Goal: Task Accomplishment & Management: Manage account settings

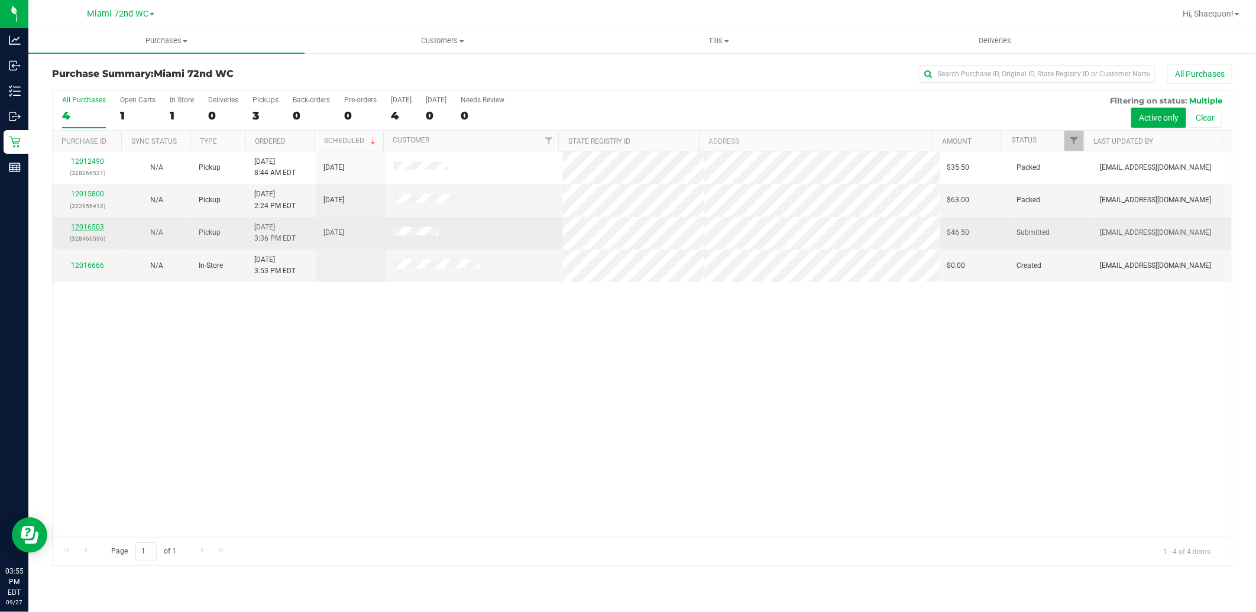
click at [92, 225] on link "12016503" at bounding box center [87, 227] width 33 height 8
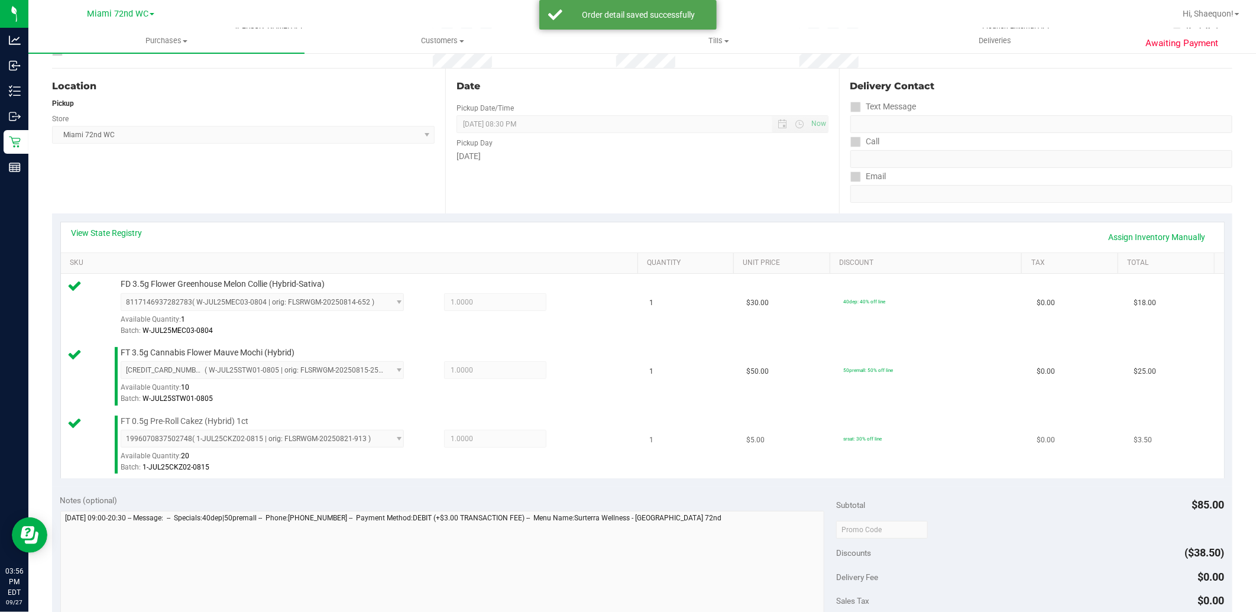
scroll to position [197, 0]
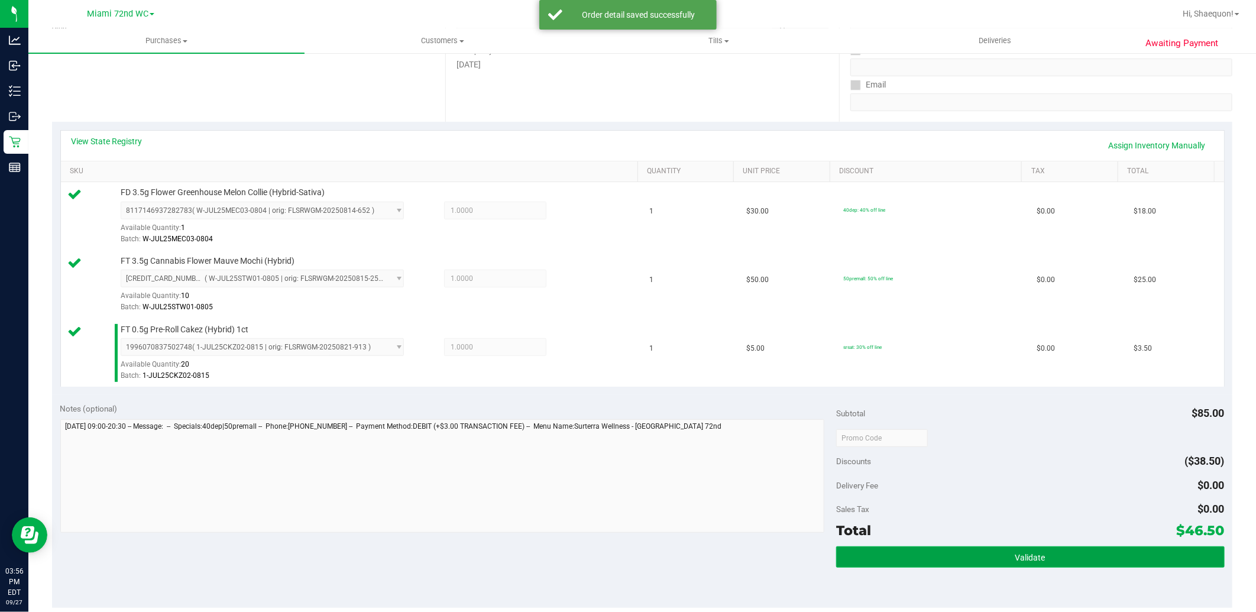
click at [997, 558] on button "Validate" at bounding box center [1030, 556] width 388 height 21
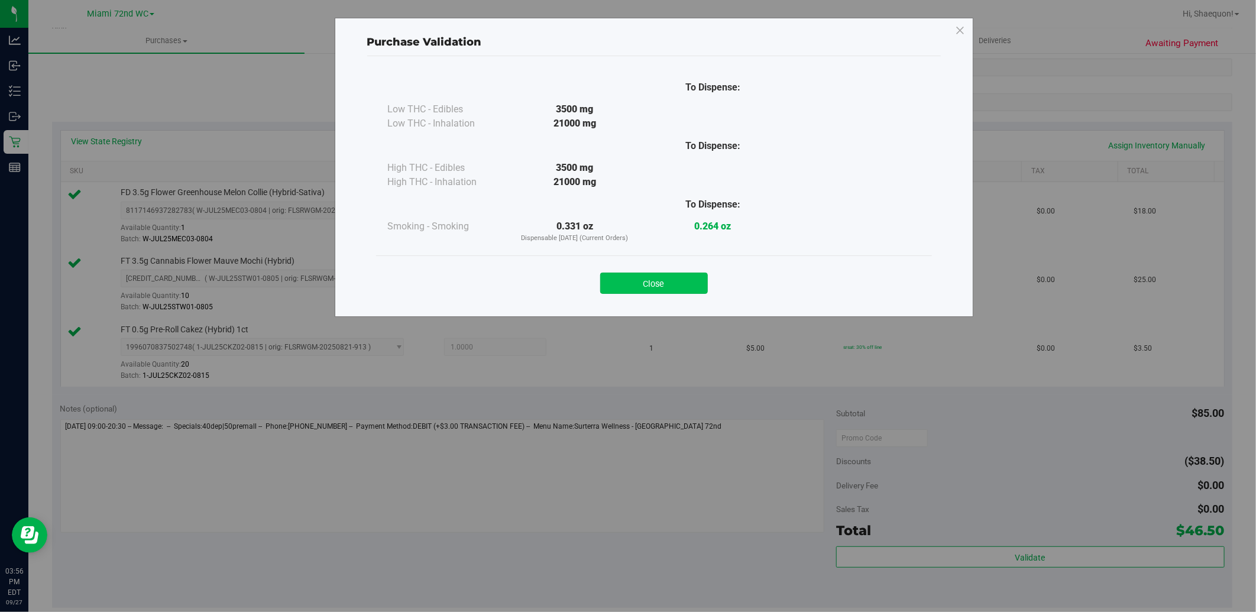
click at [664, 285] on button "Close" at bounding box center [654, 283] width 108 height 21
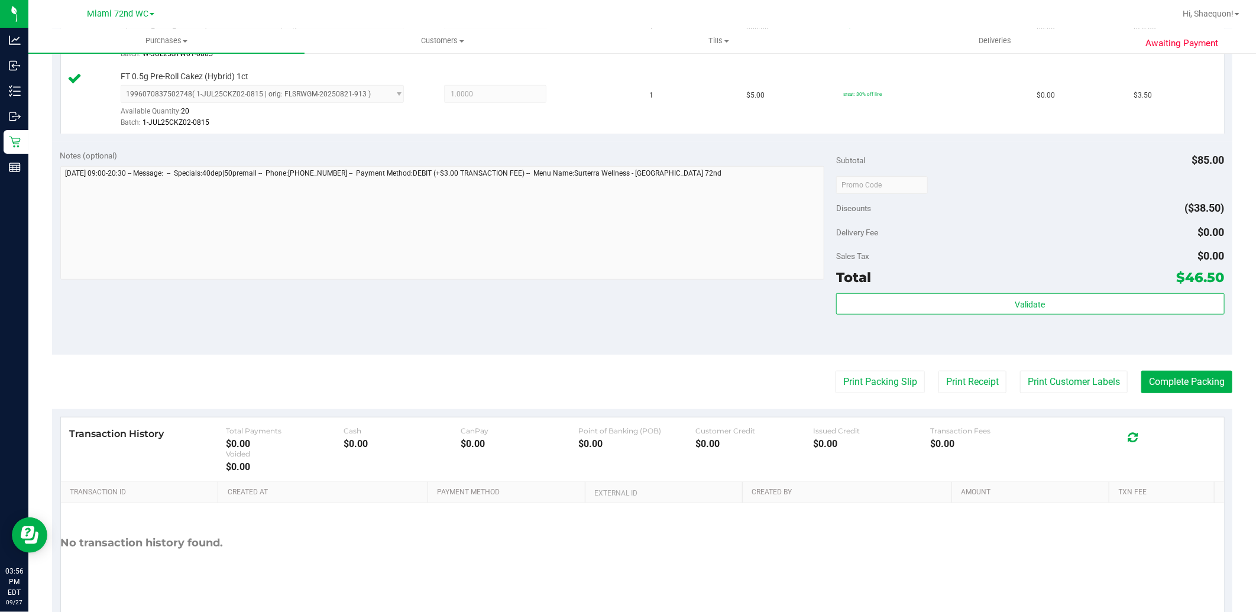
scroll to position [459, 0]
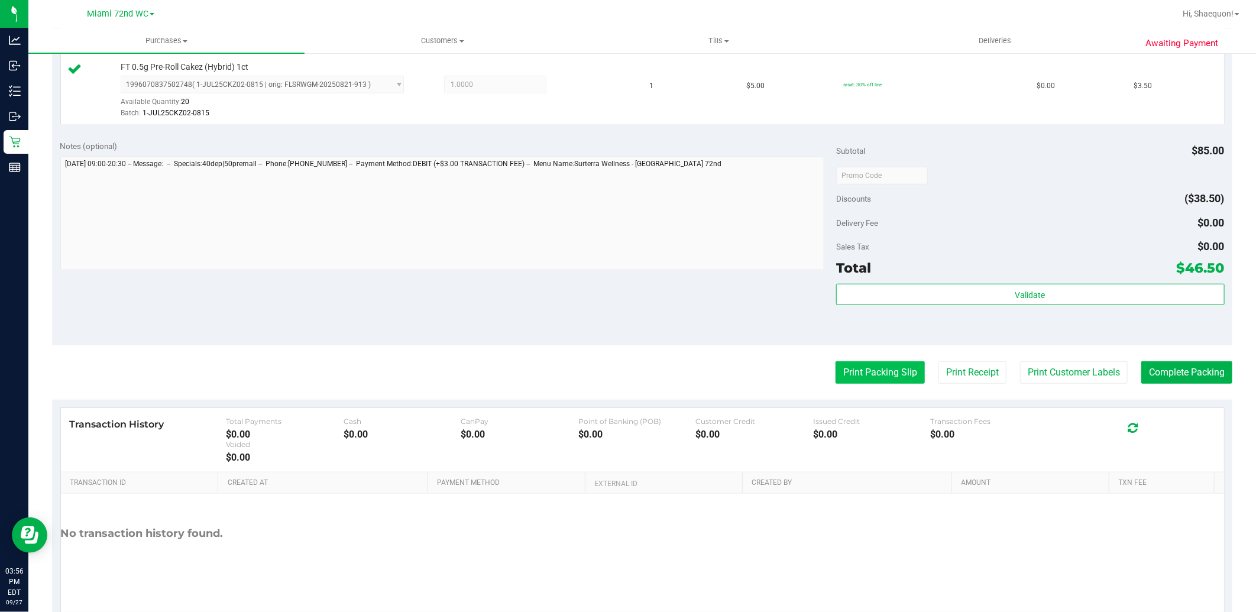
click at [891, 370] on button "Print Packing Slip" at bounding box center [879, 372] width 89 height 22
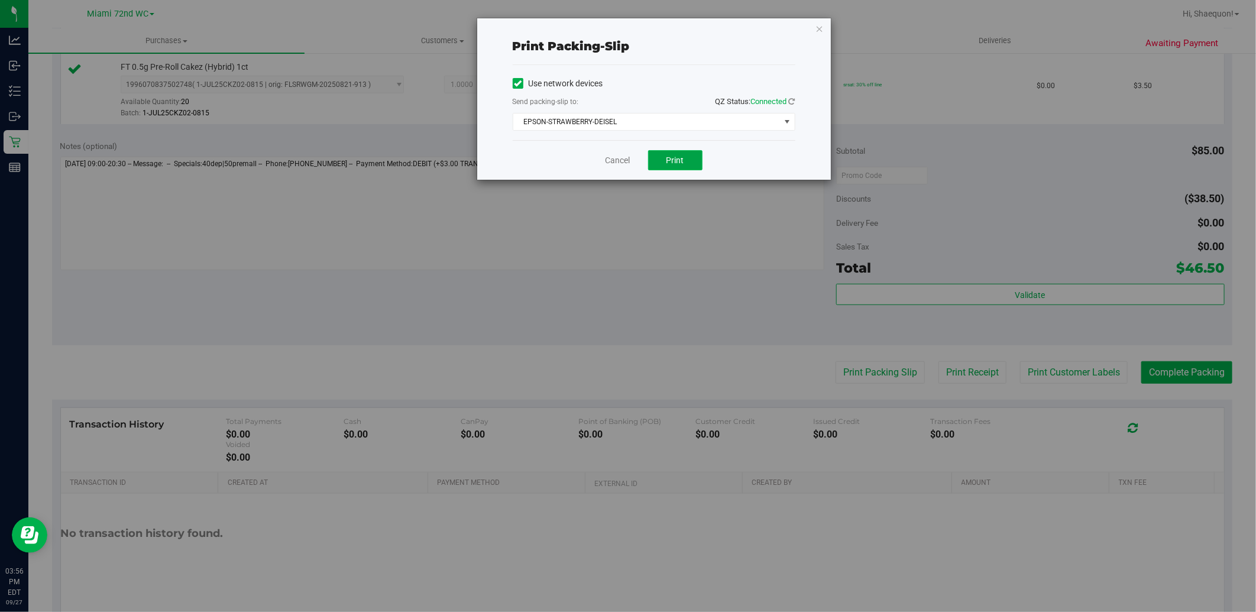
click at [693, 160] on button "Print" at bounding box center [675, 160] width 54 height 20
click at [594, 154] on div "Cancel Print" at bounding box center [654, 160] width 283 height 40
click at [611, 161] on link "Cancel" at bounding box center [617, 160] width 25 height 12
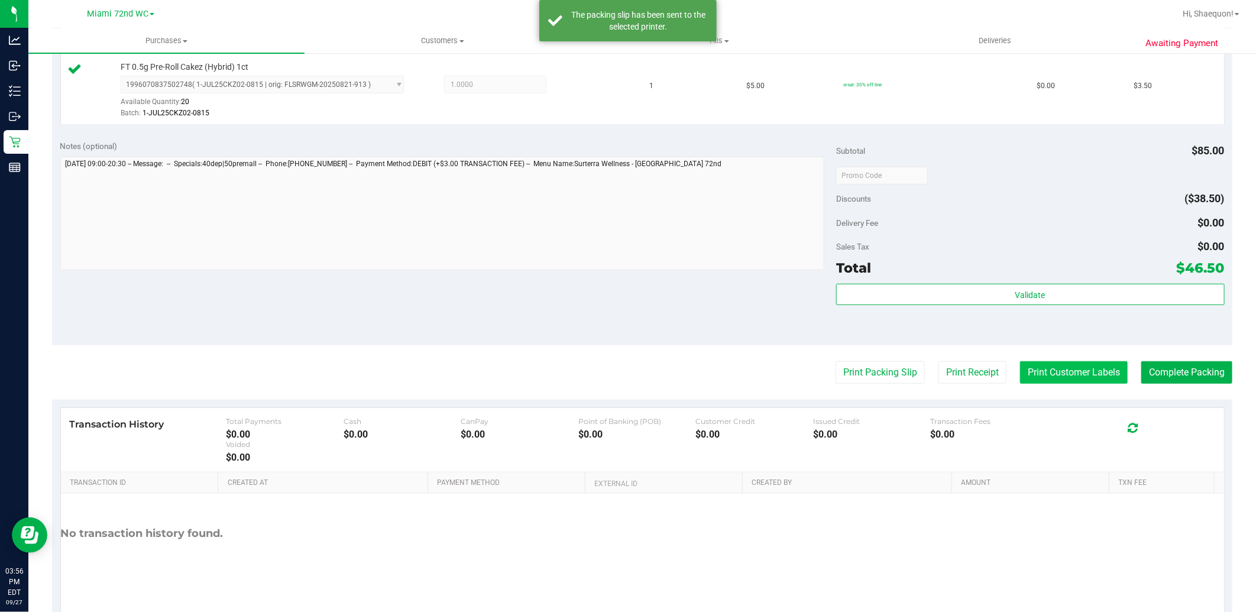
click at [1097, 373] on button "Print Customer Labels" at bounding box center [1074, 372] width 108 height 22
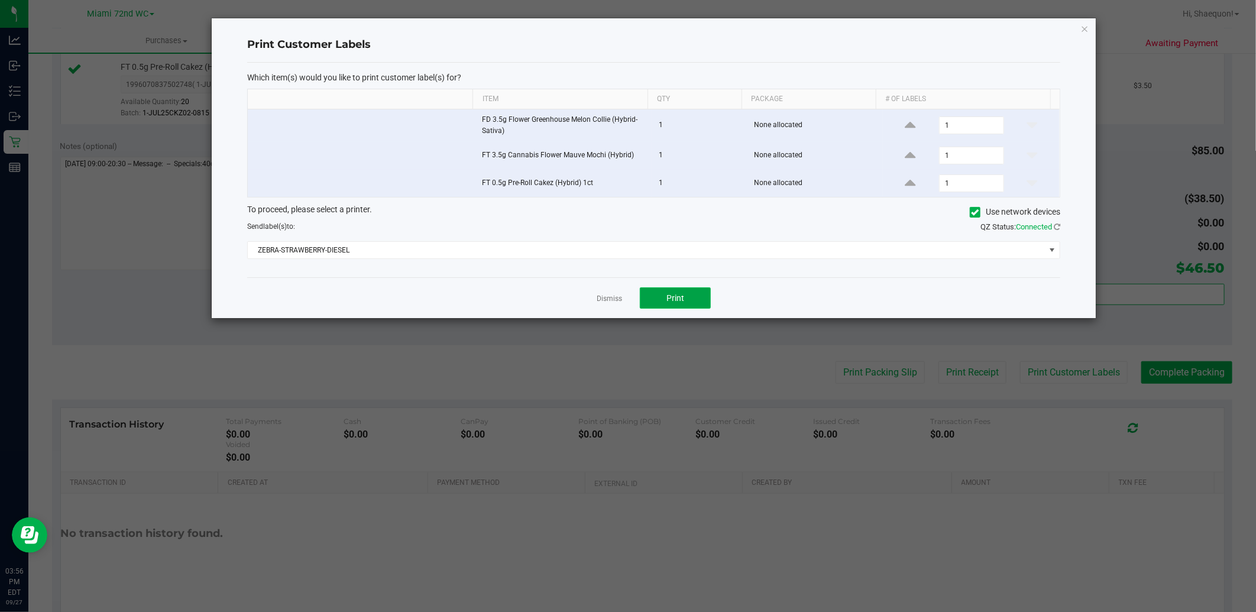
click at [685, 299] on button "Print" at bounding box center [675, 297] width 71 height 21
click at [618, 299] on link "Dismiss" at bounding box center [609, 299] width 25 height 10
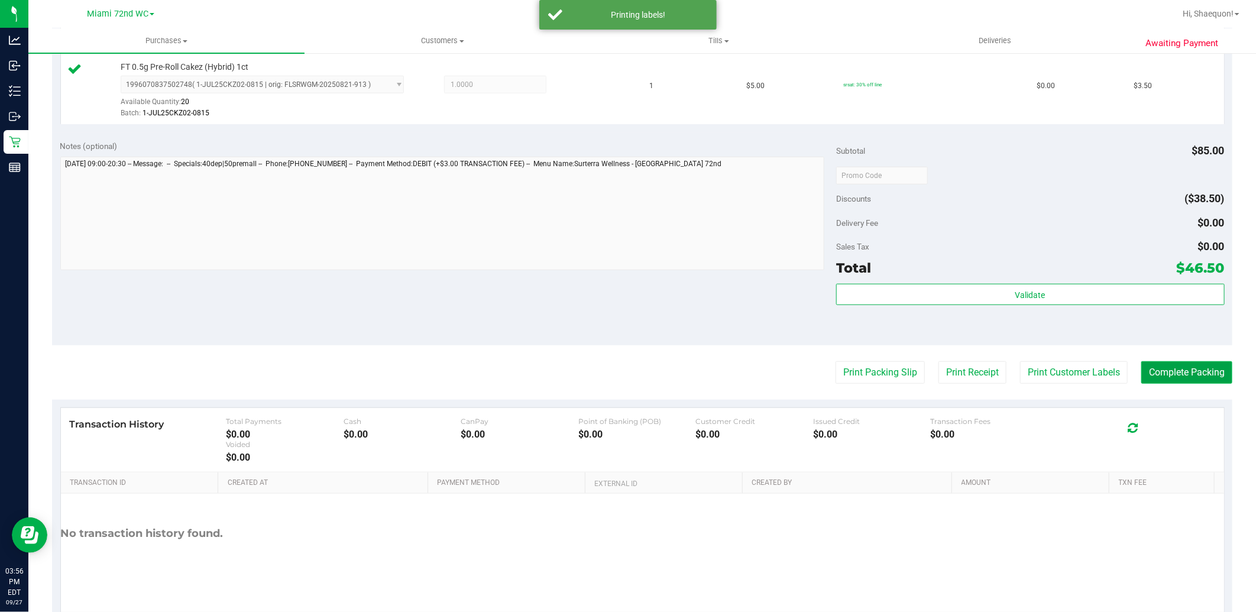
click at [1199, 370] on button "Complete Packing" at bounding box center [1186, 372] width 91 height 22
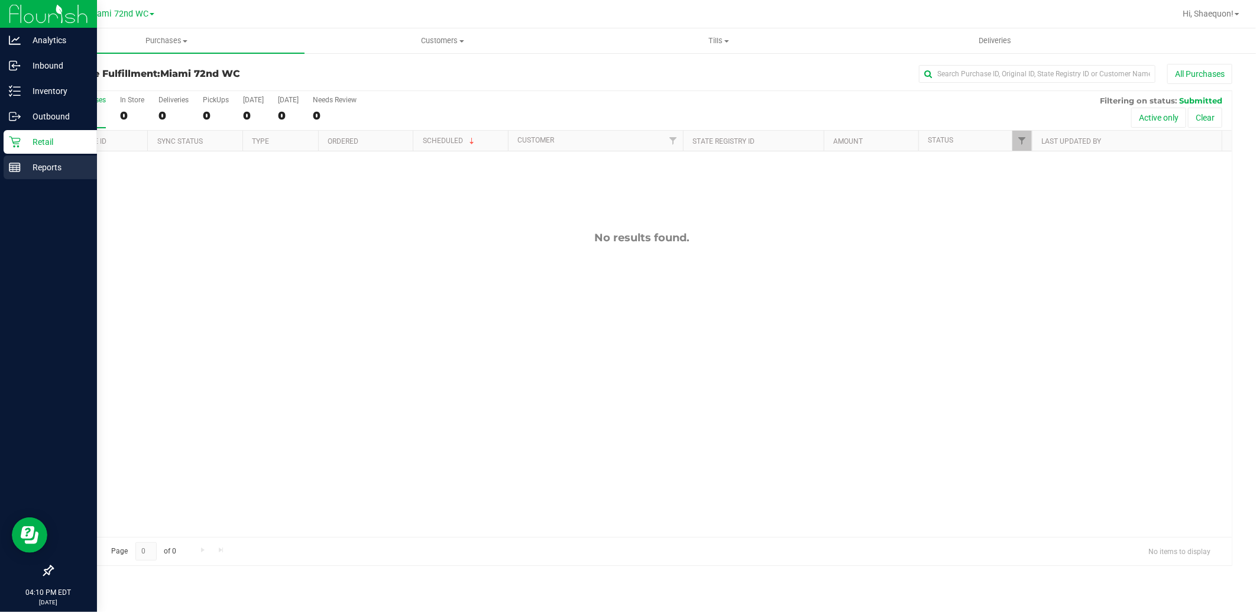
click at [26, 164] on p "Reports" at bounding box center [56, 167] width 71 height 14
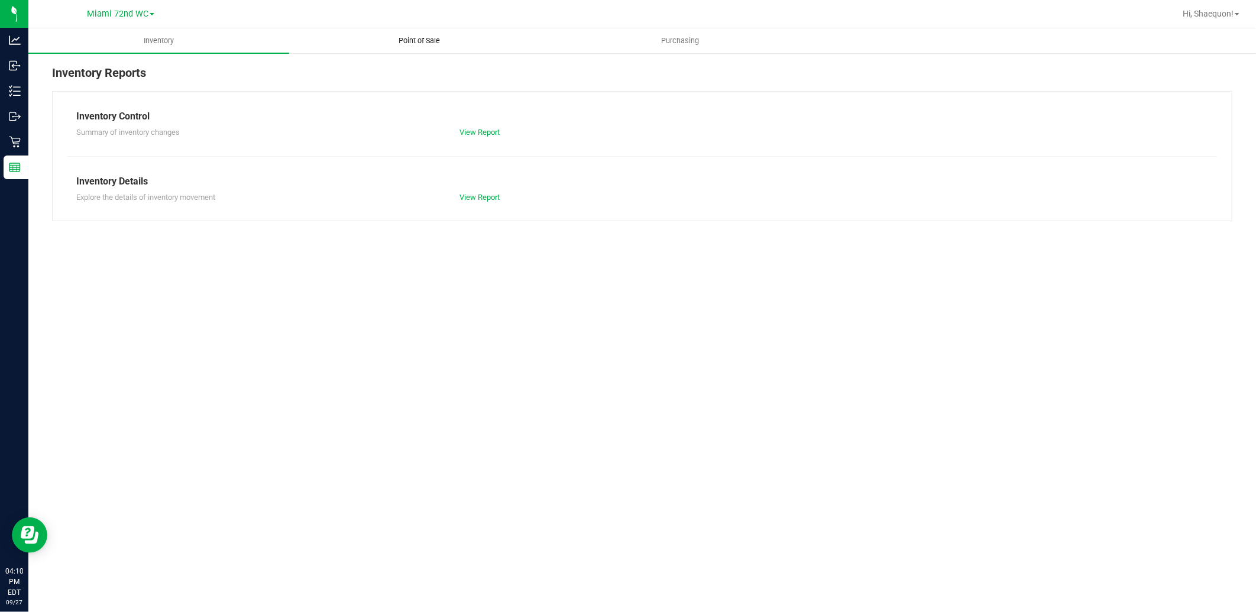
click at [430, 38] on span "Point of Sale" at bounding box center [419, 40] width 73 height 11
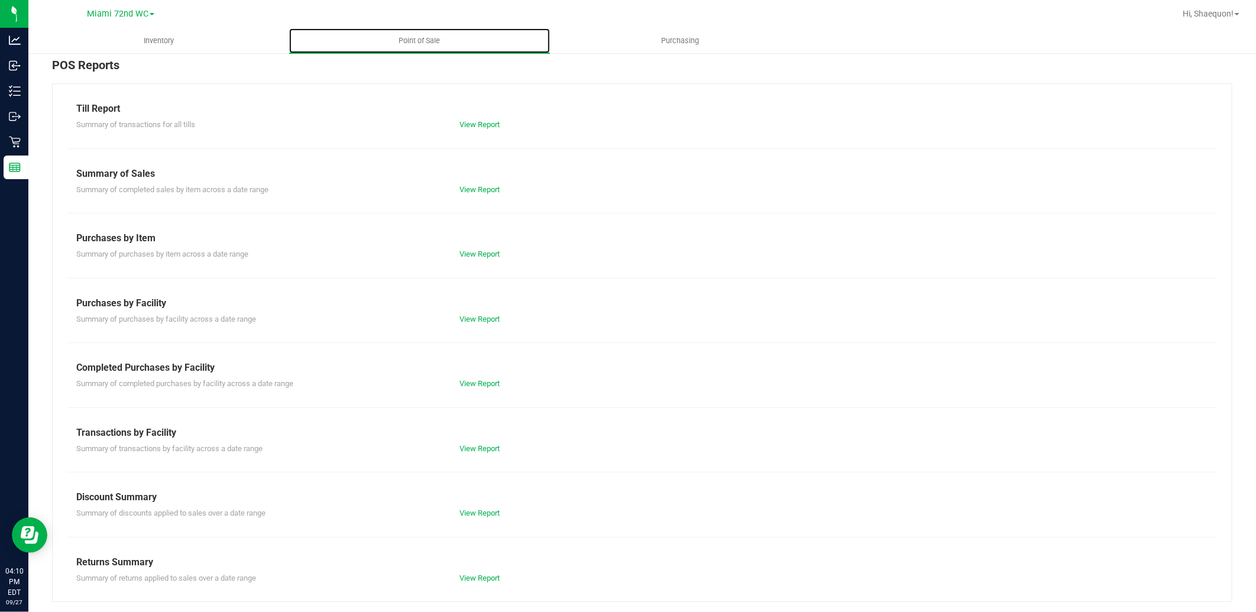
scroll to position [9, 0]
click at [480, 442] on link "View Report" at bounding box center [479, 446] width 40 height 9
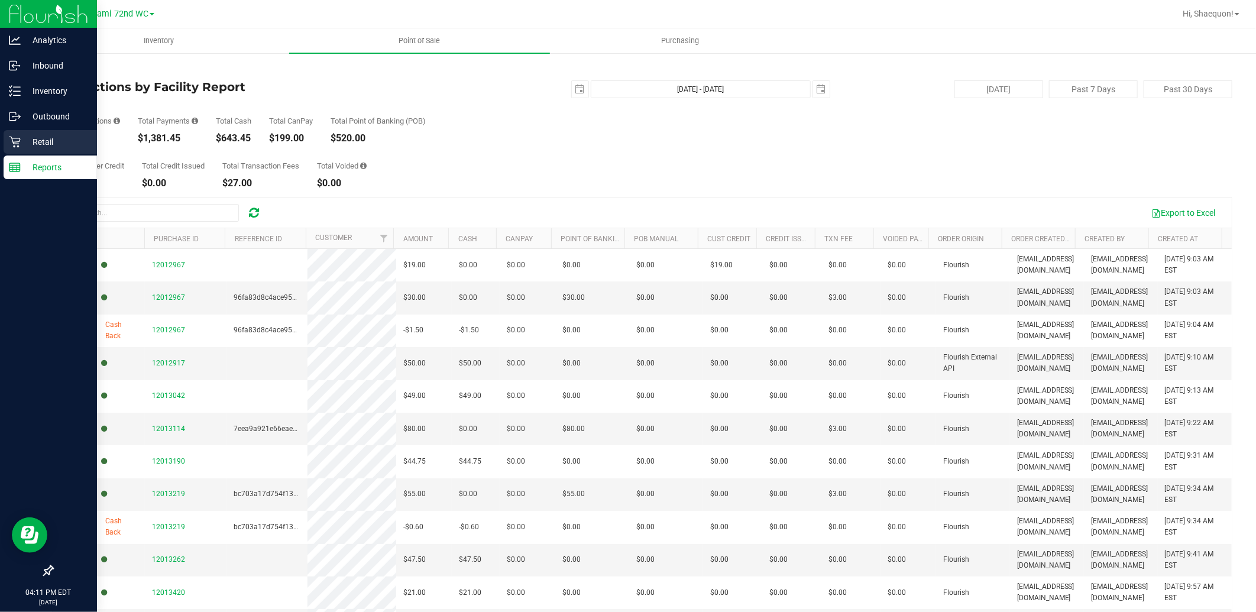
click at [31, 137] on p "Retail" at bounding box center [56, 142] width 71 height 14
